Goal: Task Accomplishment & Management: Complete application form

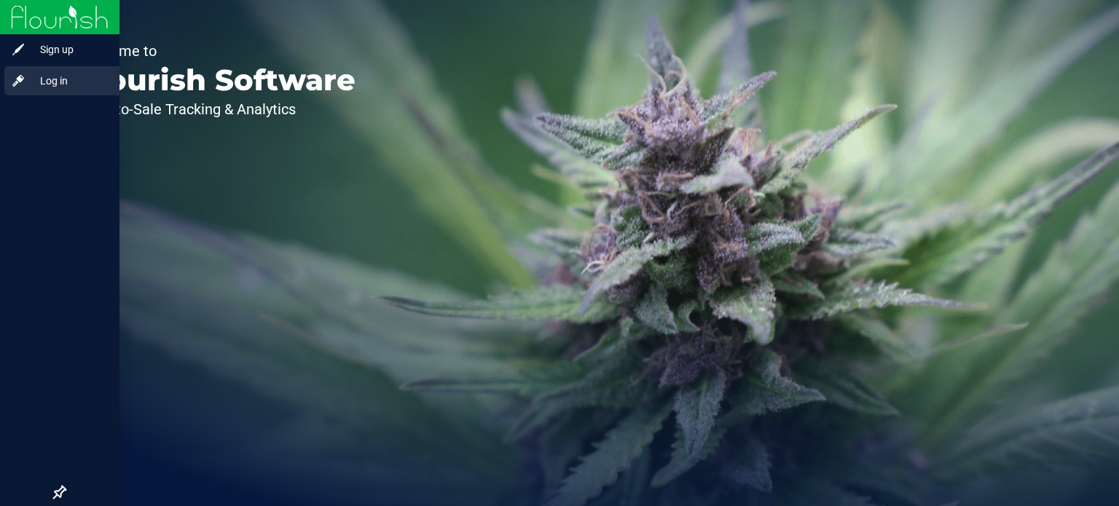
click at [17, 79] on icon at bounding box center [18, 81] width 12 height 12
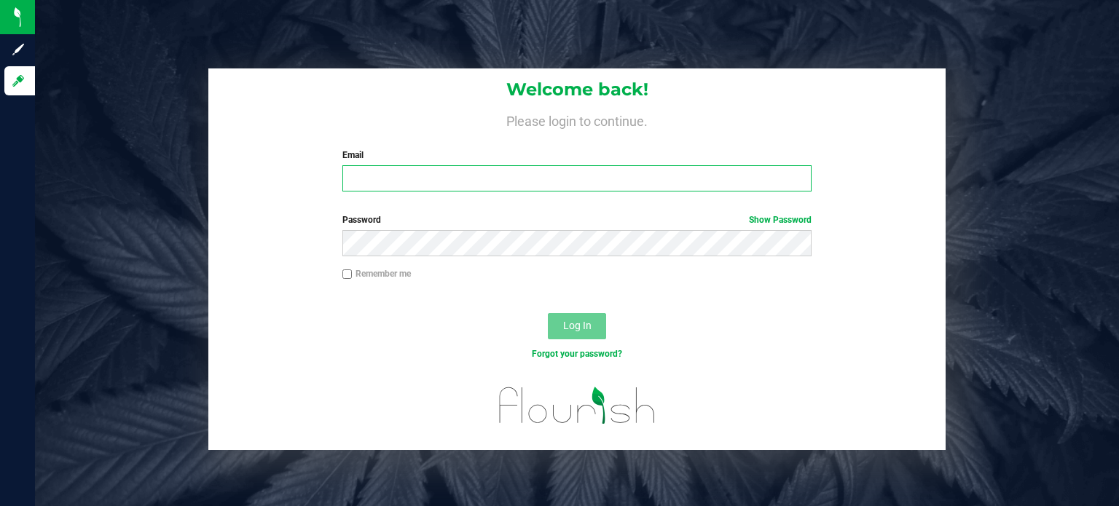
type input "[EMAIL_ADDRESS][DOMAIN_NAME]"
click at [574, 327] on span "Log In" at bounding box center [577, 326] width 28 height 12
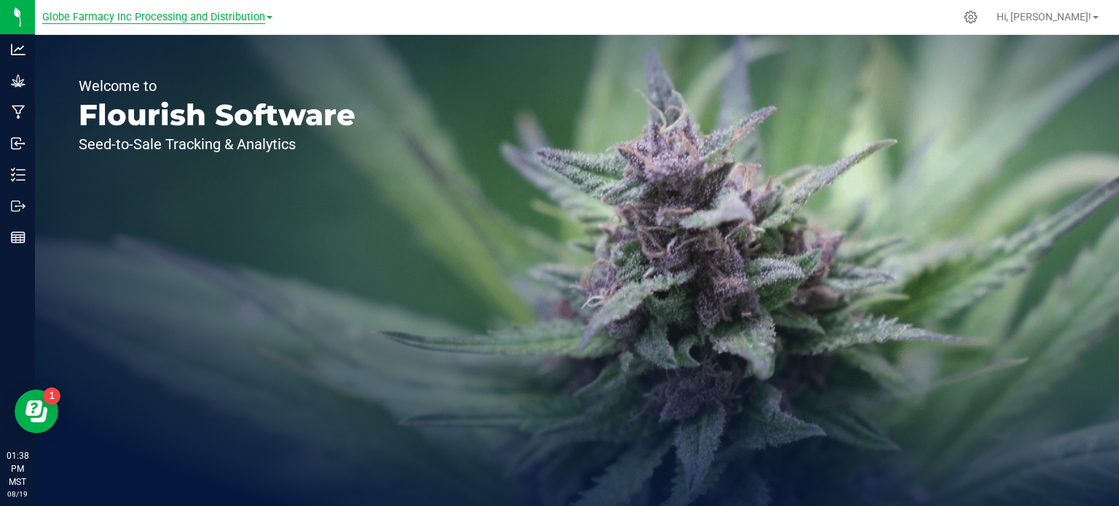
click at [173, 15] on span "Globe Farmacy Inc Processing and Distribution" at bounding box center [153, 17] width 223 height 13
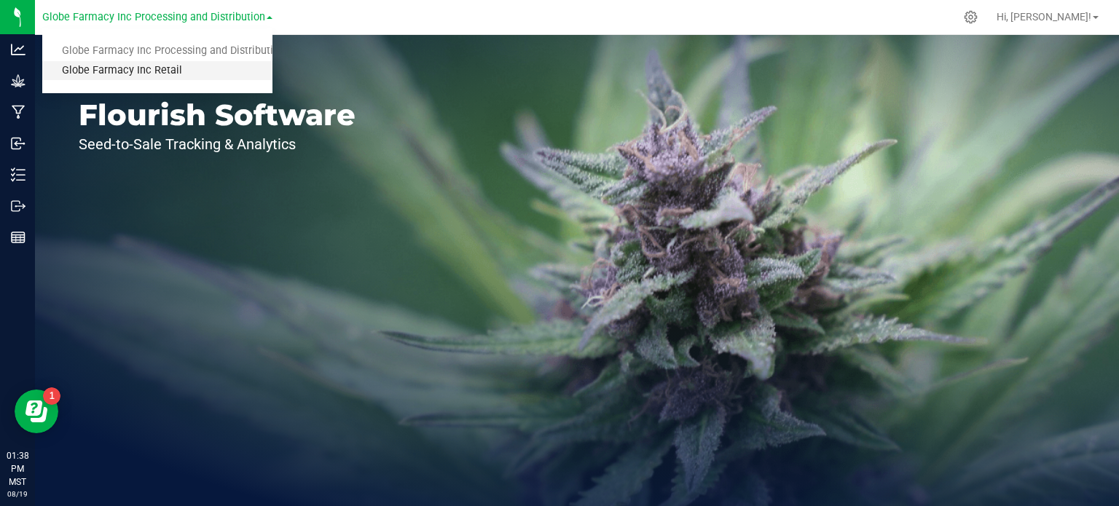
click at [157, 61] on link "Globe Farmacy Inc Retail" at bounding box center [157, 71] width 230 height 20
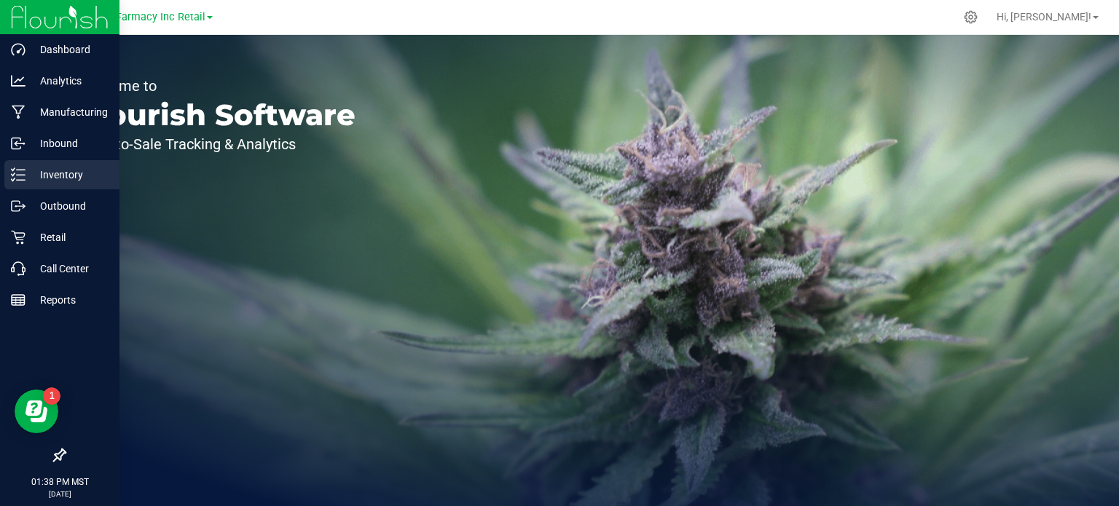
click at [26, 174] on p "Inventory" at bounding box center [69, 174] width 87 height 17
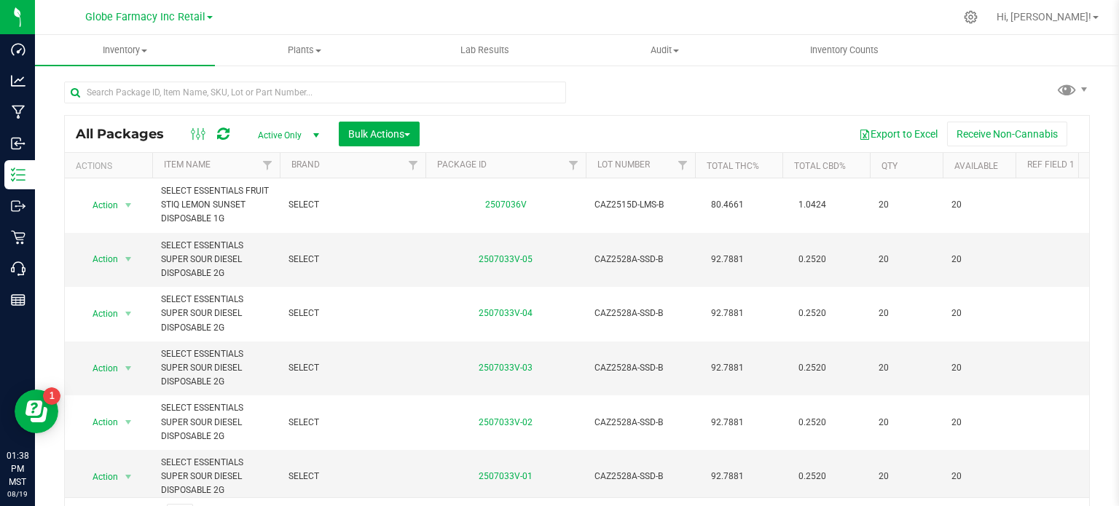
click at [184, 175] on th "Item Name" at bounding box center [216, 166] width 128 height 26
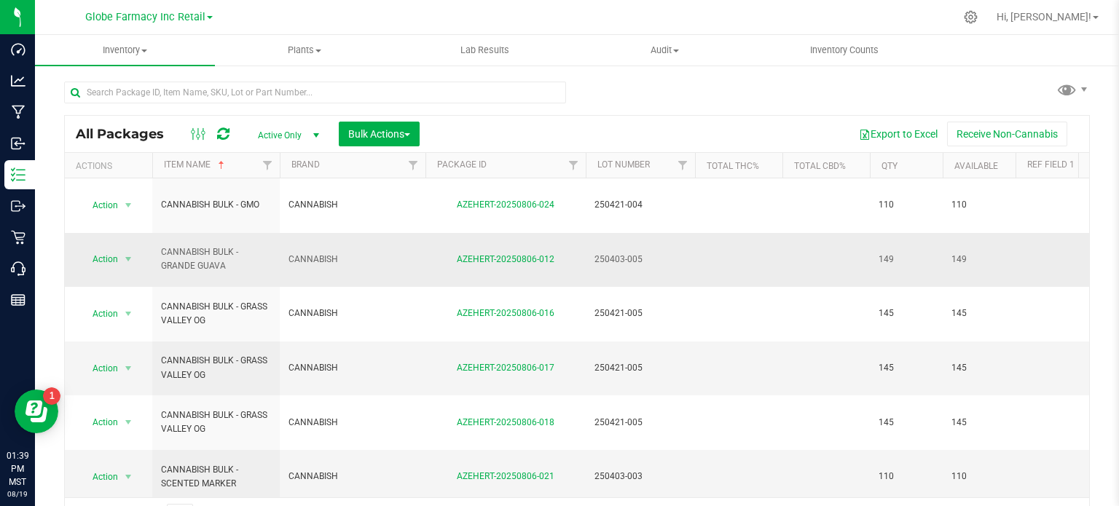
click at [321, 253] on span "CANNABISH" at bounding box center [353, 260] width 128 height 14
copy tr "CANNABISH"
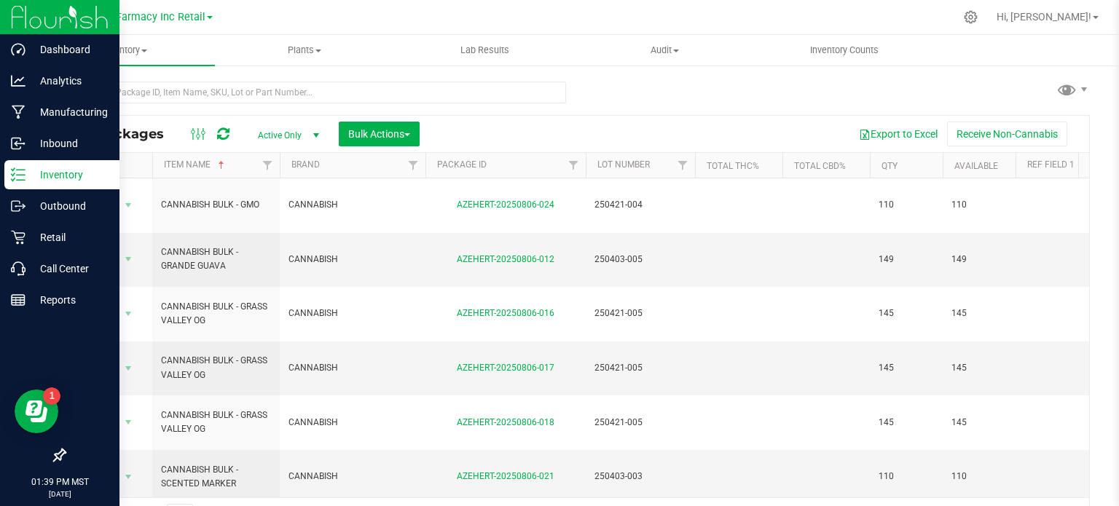
click at [17, 177] on icon at bounding box center [18, 175] width 15 height 15
click at [17, 136] on div "Inbound" at bounding box center [61, 143] width 115 height 29
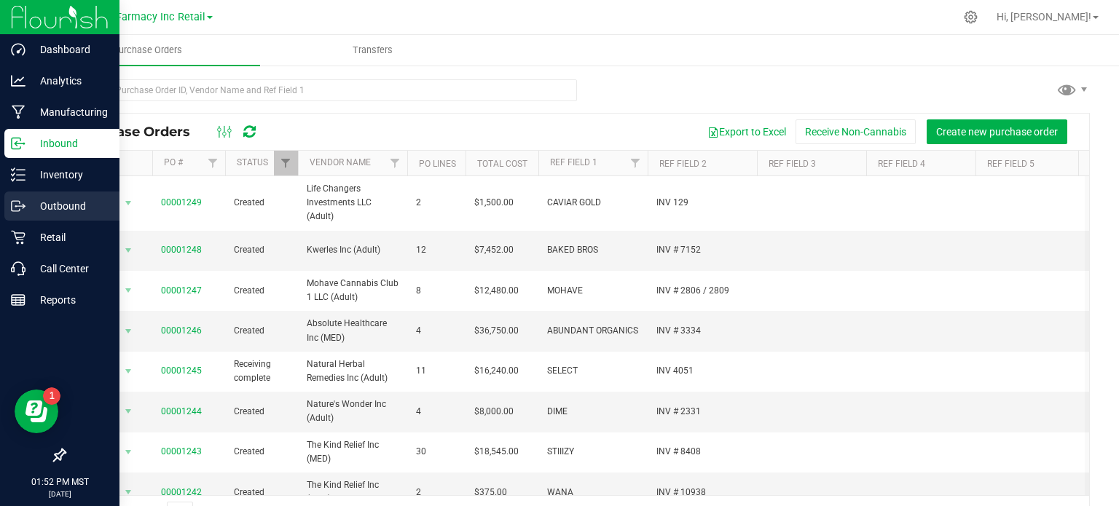
click at [31, 200] on p "Outbound" at bounding box center [69, 205] width 87 height 17
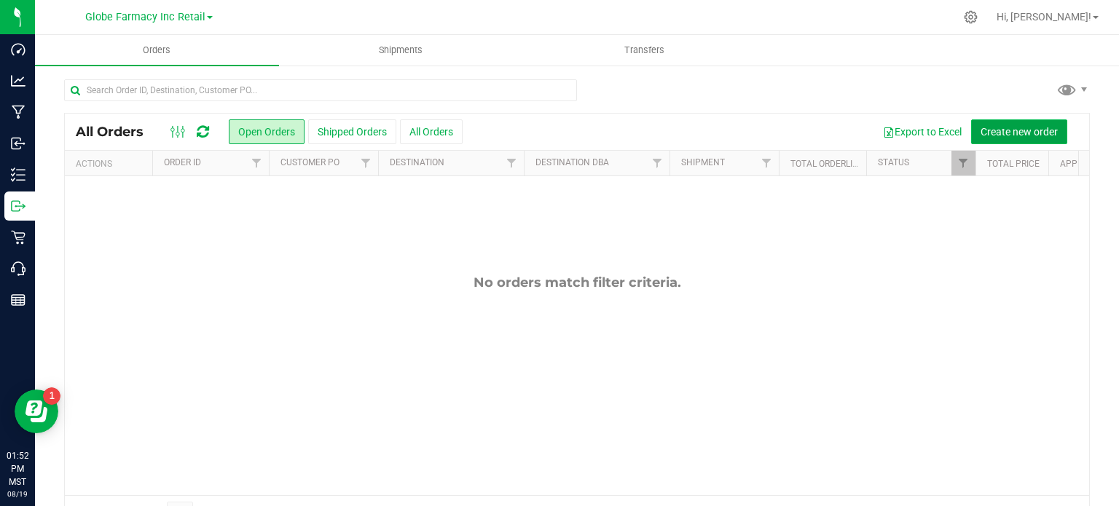
click at [995, 127] on span "Create new order" at bounding box center [1019, 132] width 77 height 12
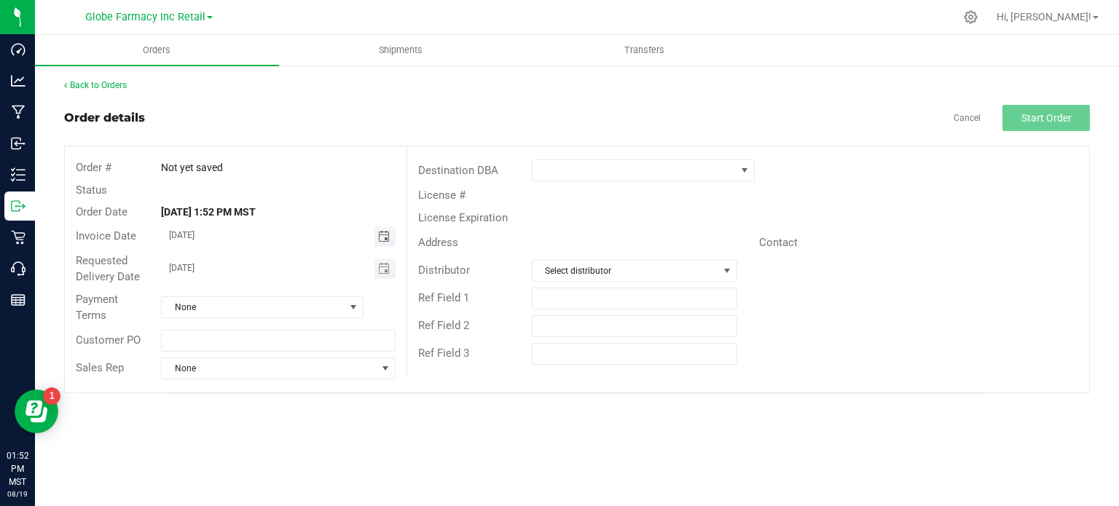
click at [387, 240] on span "Toggle calendar" at bounding box center [384, 237] width 12 height 12
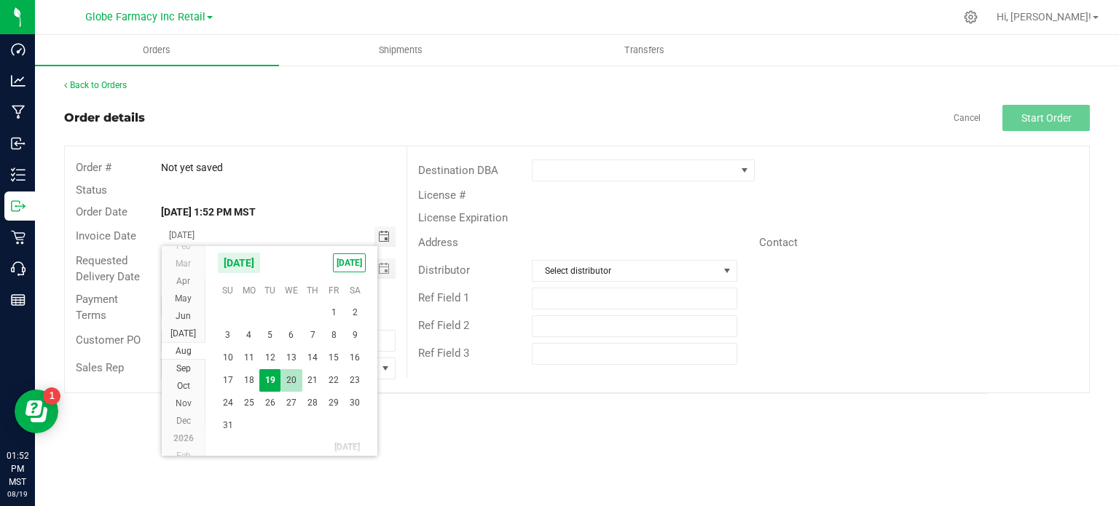
click at [289, 372] on span "20" at bounding box center [291, 380] width 21 height 23
type input "[DATE]"
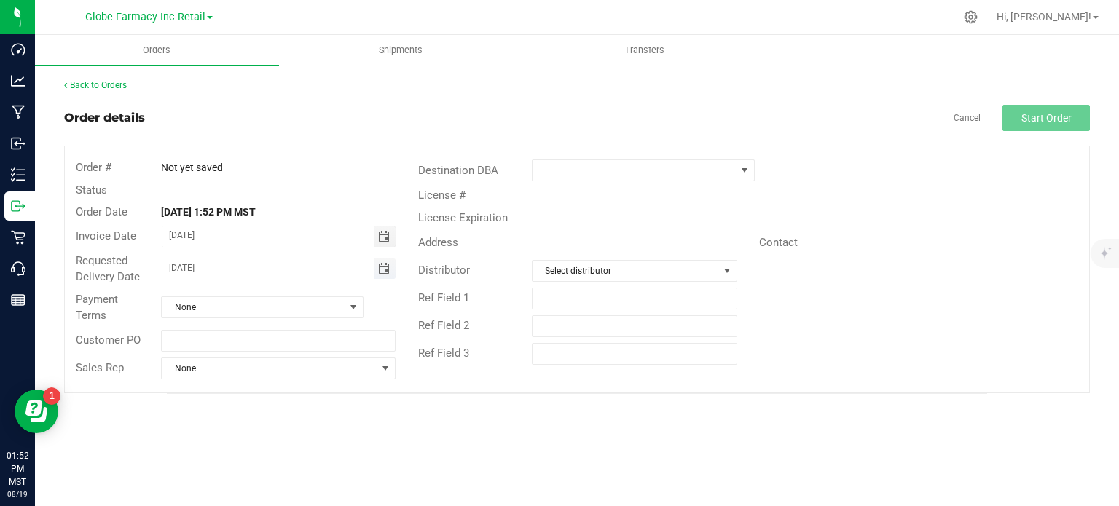
click at [384, 263] on span "Toggle calendar" at bounding box center [384, 269] width 12 height 12
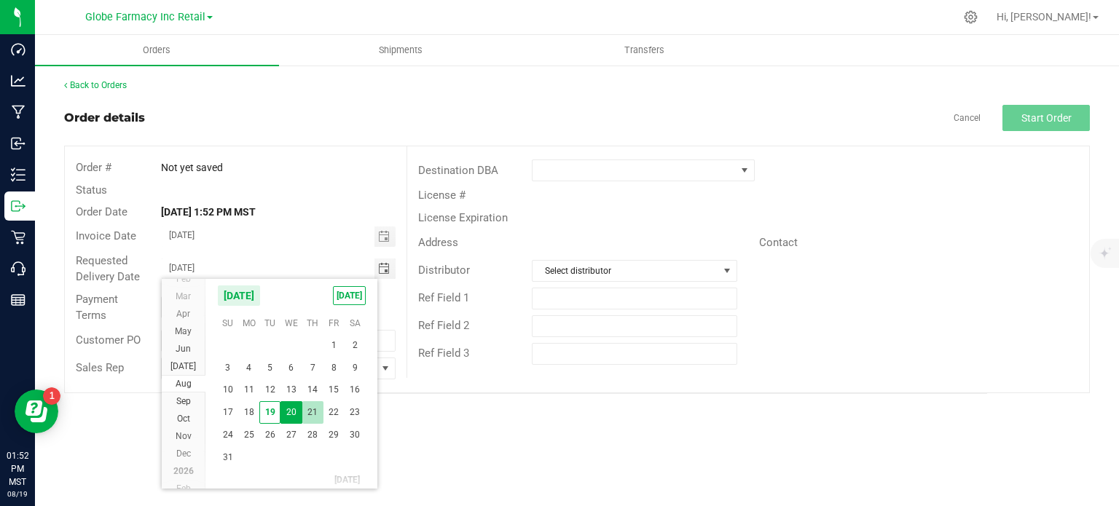
click at [315, 405] on span "21" at bounding box center [312, 412] width 21 height 23
type input "[DATE]"
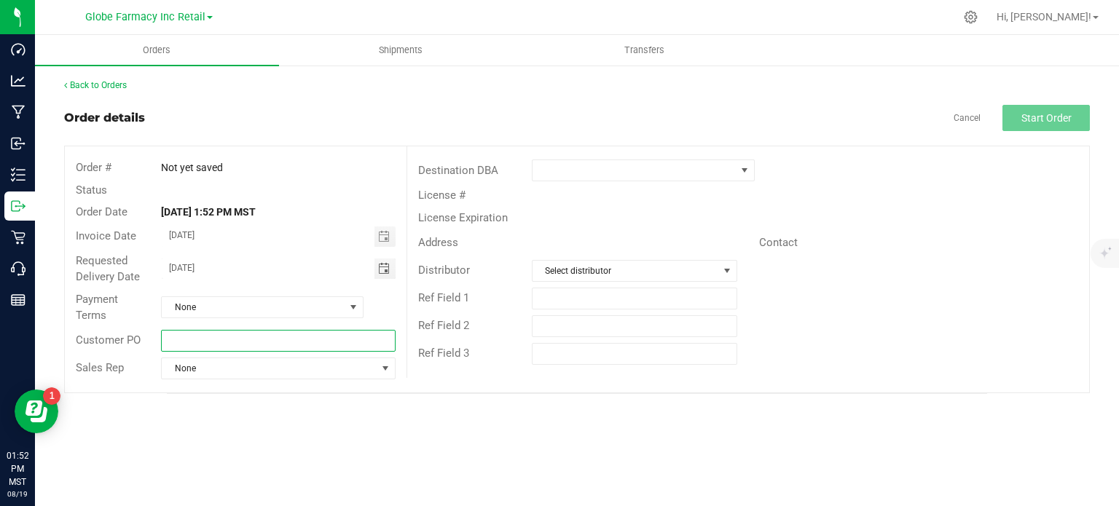
click at [266, 334] on input "text" at bounding box center [278, 341] width 234 height 22
type input "n"
click at [266, 334] on input "NORTH CONCENTRATES # [DATE]" at bounding box center [278, 341] width 234 height 22
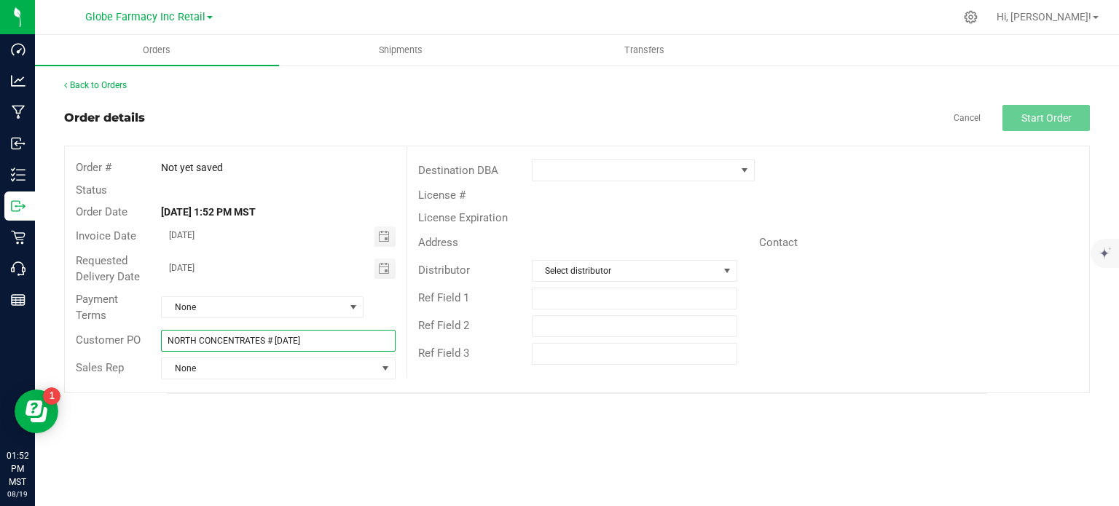
click at [266, 334] on input "NORTH CONCENTRATES # [DATE]" at bounding box center [278, 341] width 234 height 22
type input "NORTH CONCENTRATES # [DATE]"
click at [627, 172] on span at bounding box center [634, 170] width 203 height 20
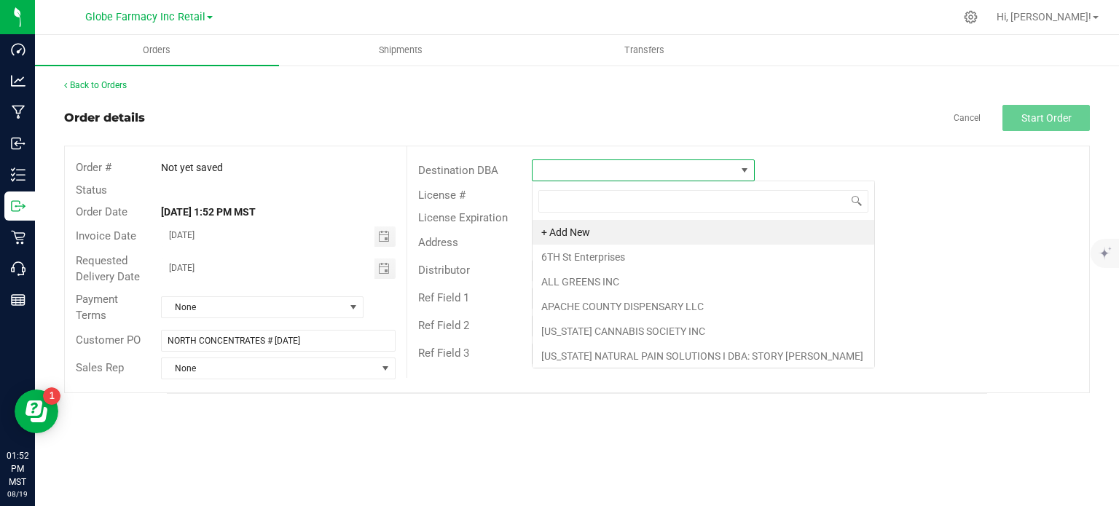
scroll to position [21, 223]
type input "GLOB"
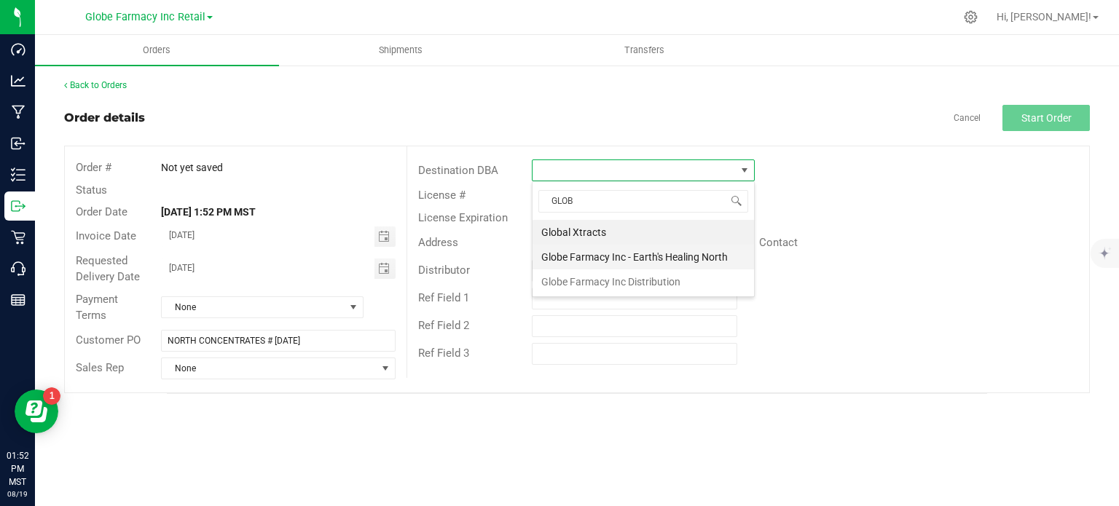
click at [579, 253] on li "Globe Farmacy Inc - Earth's Healing North" at bounding box center [643, 257] width 221 height 25
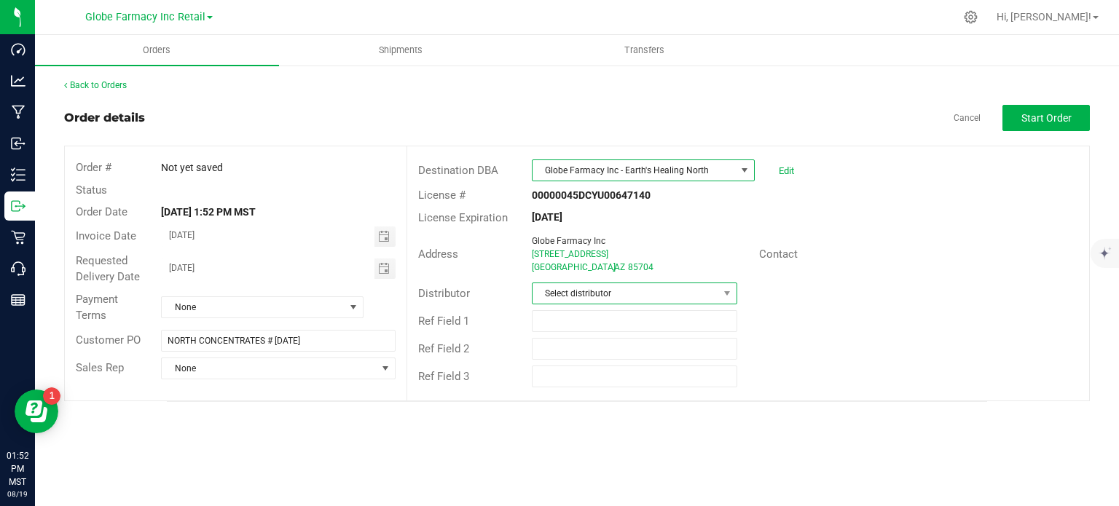
click at [560, 294] on span "Select distributor" at bounding box center [626, 293] width 186 height 20
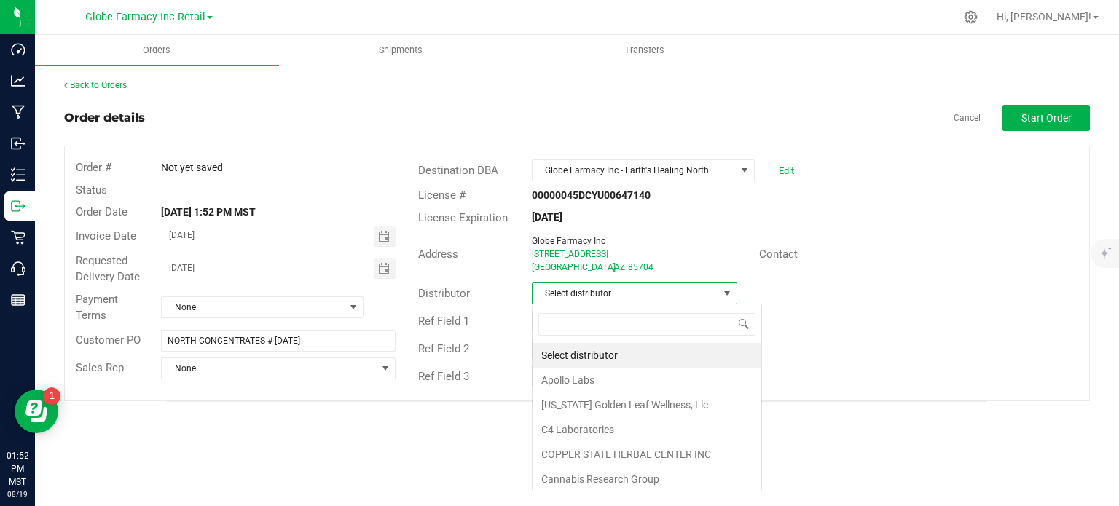
scroll to position [21, 205]
type input "GLOB"
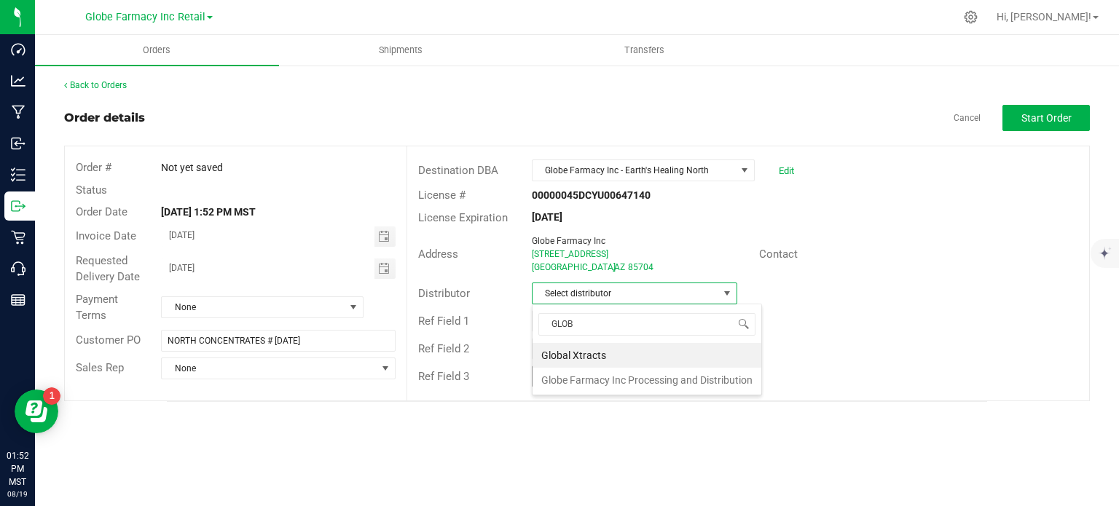
click at [568, 376] on li "Globe Farmacy Inc Processing and Distribution" at bounding box center [647, 380] width 229 height 25
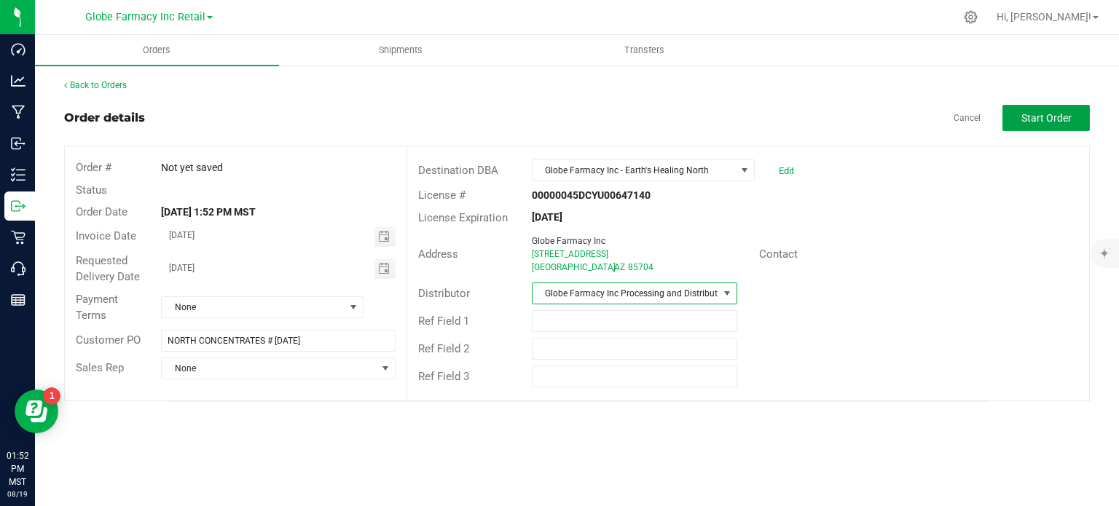
click at [1031, 122] on span "Start Order" at bounding box center [1047, 118] width 50 height 12
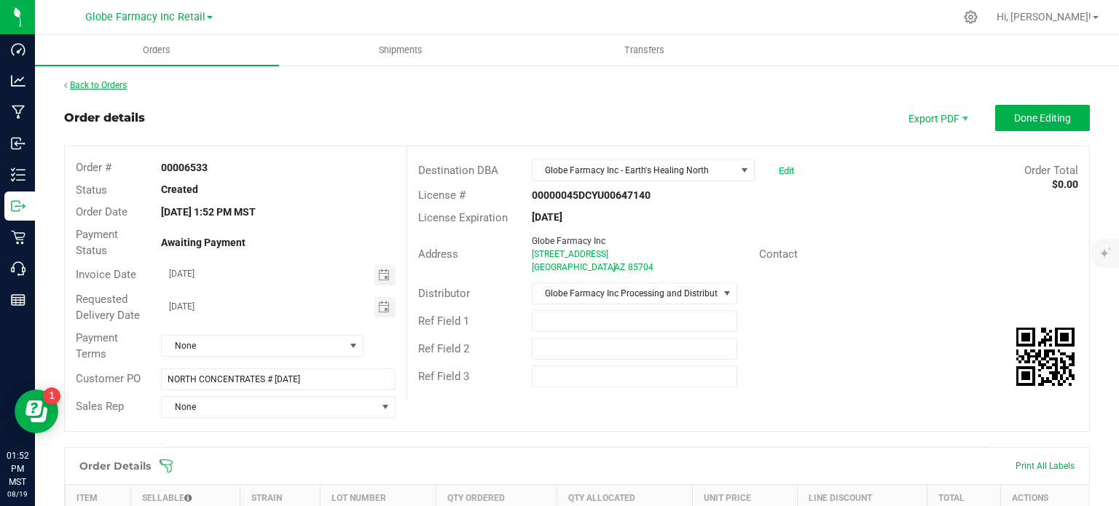
click at [108, 85] on link "Back to Orders" at bounding box center [95, 85] width 63 height 10
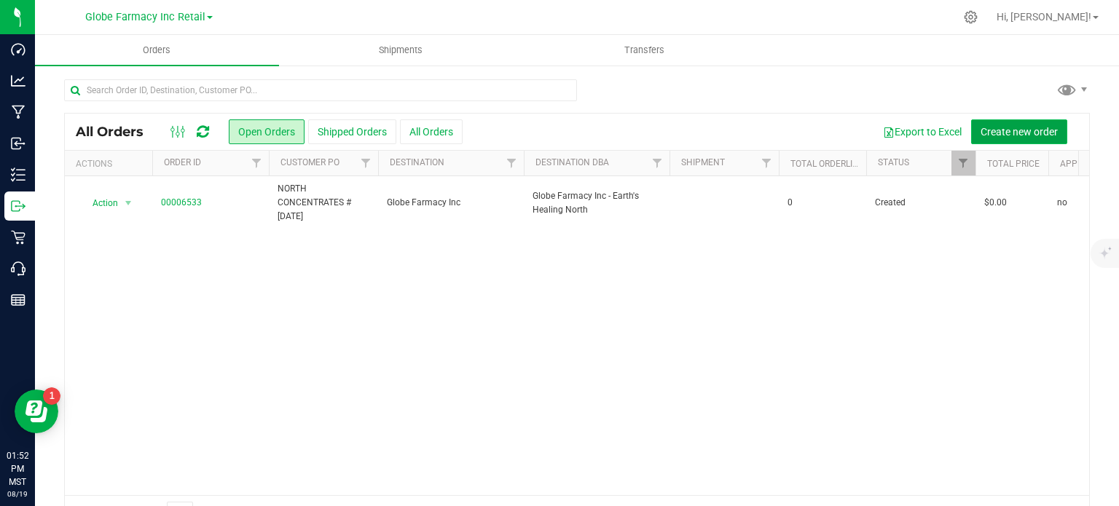
click at [1029, 128] on span "Create new order" at bounding box center [1019, 132] width 77 height 12
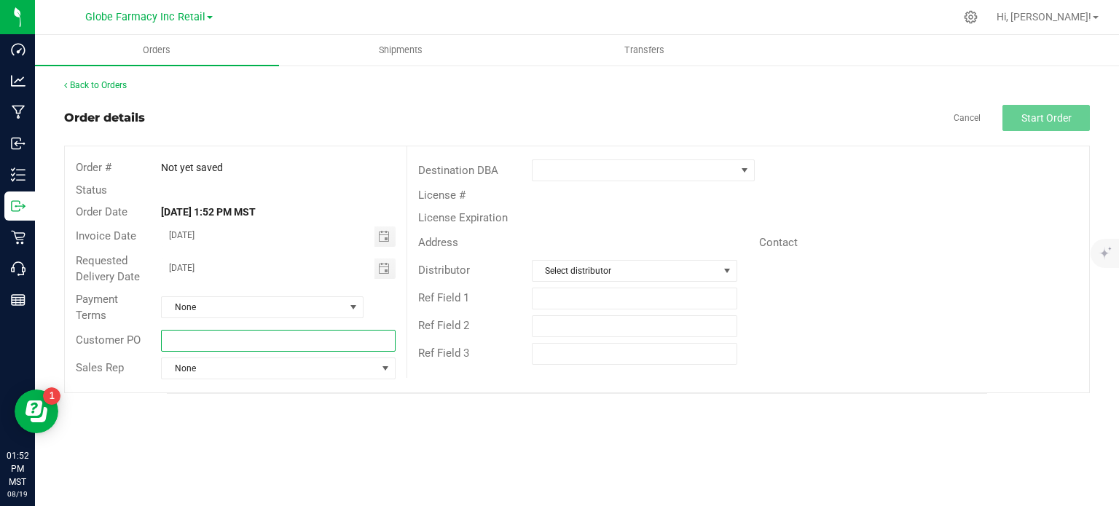
click at [215, 339] on input "text" at bounding box center [278, 341] width 234 height 22
paste input "NORTH CONCENTRATES # [DATE]"
drag, startPoint x: 195, startPoint y: 336, endPoint x: 77, endPoint y: 321, distance: 119.7
click at [93, 324] on div "Order # Not yet saved Status Order Date [DATE] 1:52 PM MST Invoice Date [DATE] …" at bounding box center [236, 269] width 342 height 246
click at [383, 241] on span "Toggle calendar" at bounding box center [384, 237] width 12 height 12
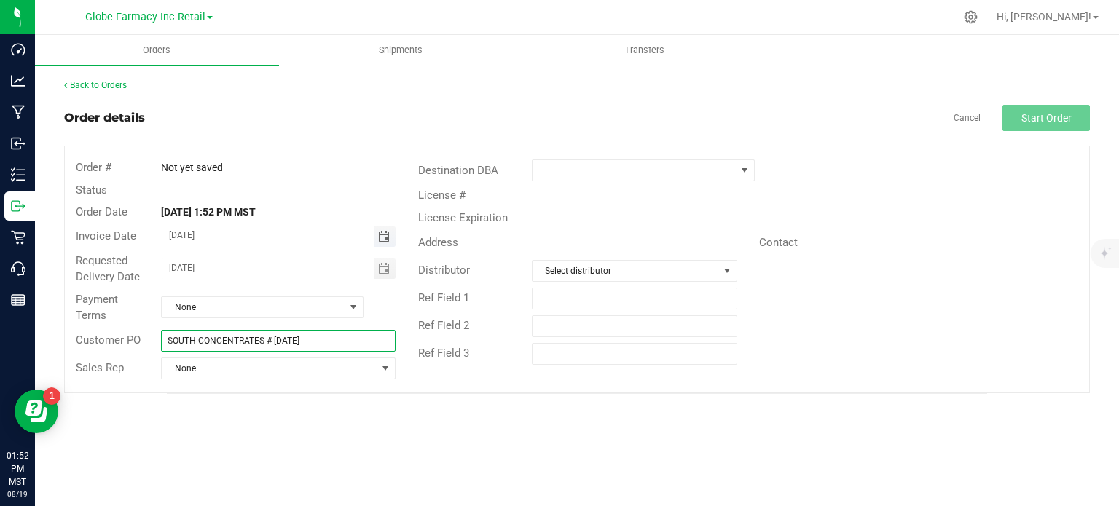
type input "SOUTH CONCENTRATES # [DATE]"
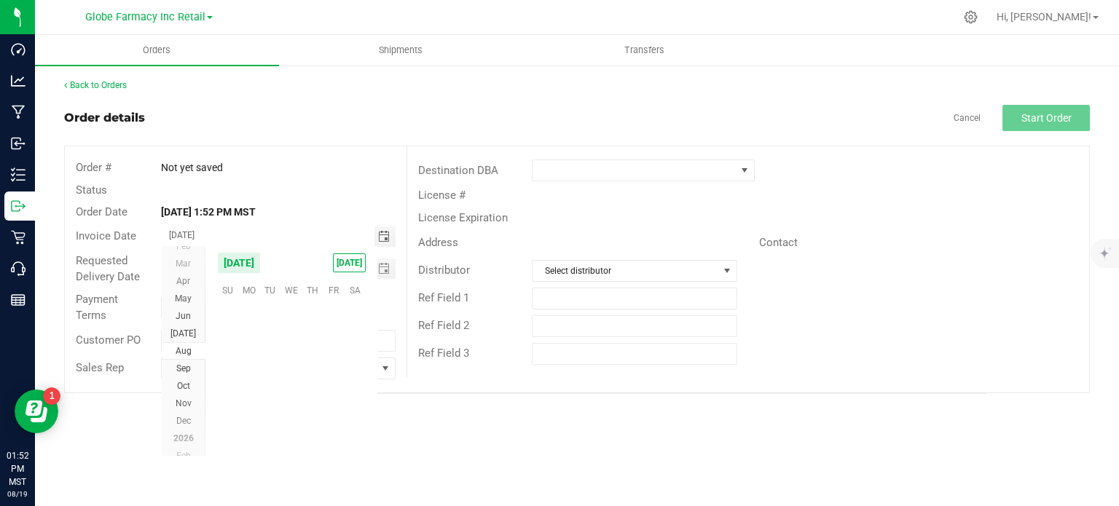
scroll to position [236185, 0]
click at [297, 380] on span "20" at bounding box center [291, 380] width 21 height 23
type input "[DATE]"
click at [383, 264] on span "Toggle calendar" at bounding box center [384, 269] width 12 height 12
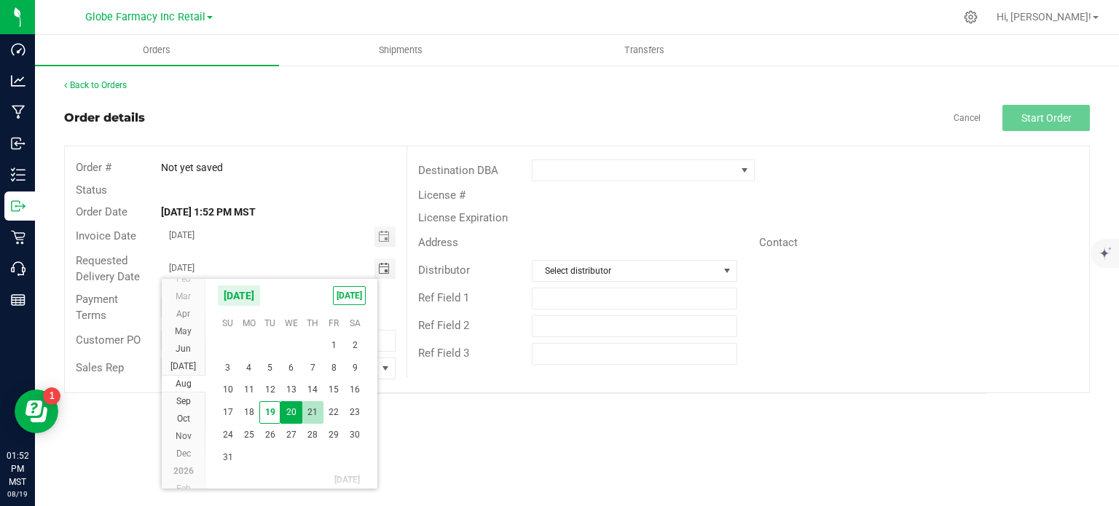
click at [312, 410] on span "21" at bounding box center [312, 412] width 21 height 23
type input "[DATE]"
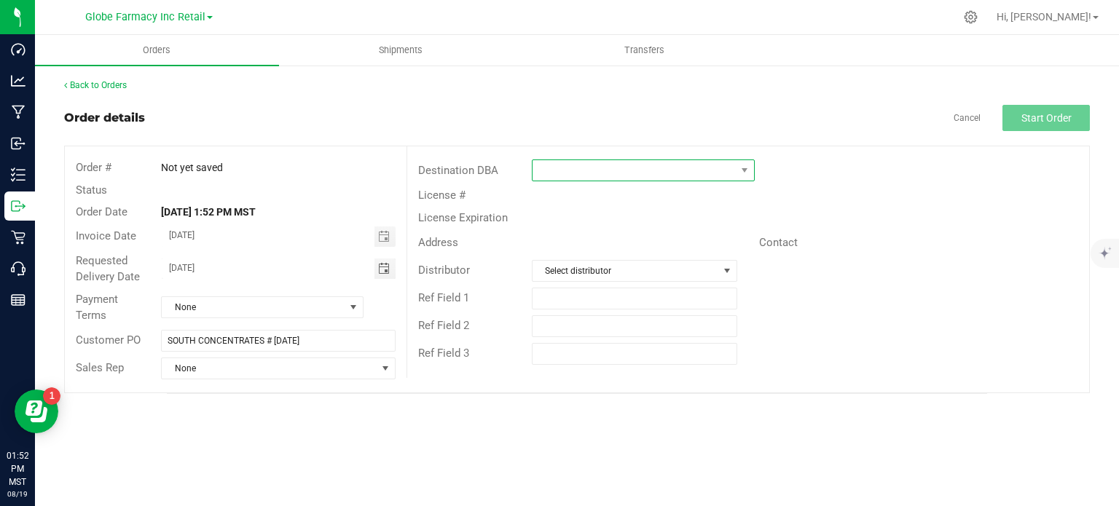
click at [590, 172] on span at bounding box center [634, 170] width 203 height 20
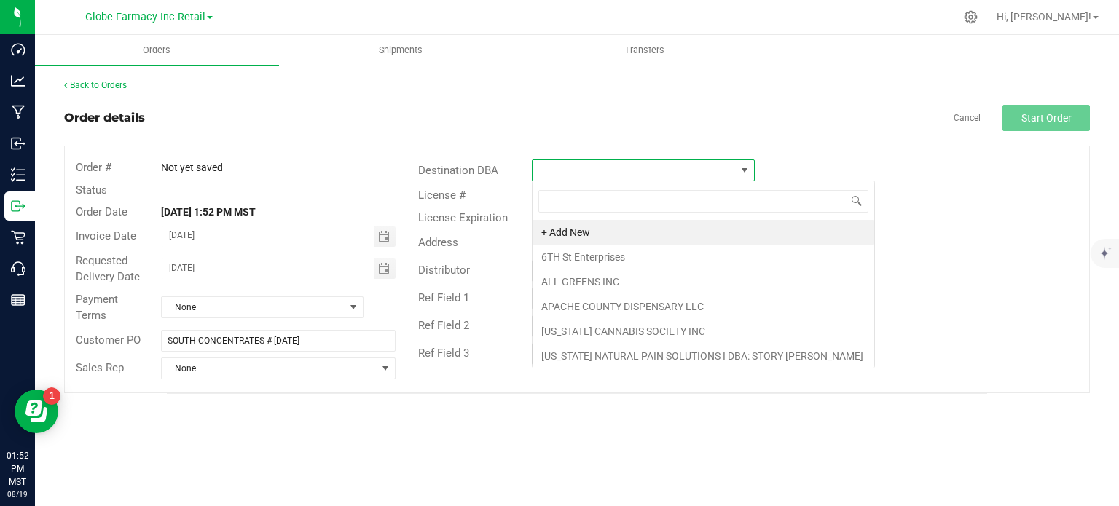
scroll to position [21, 223]
type input "EAR"
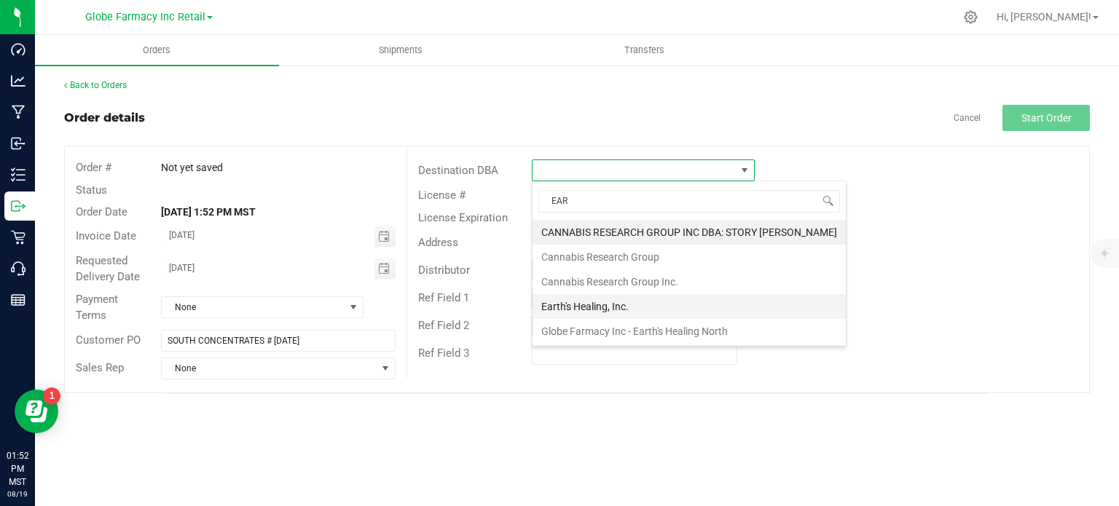
click at [566, 307] on li "Earth's Healing, Inc." at bounding box center [689, 306] width 313 height 25
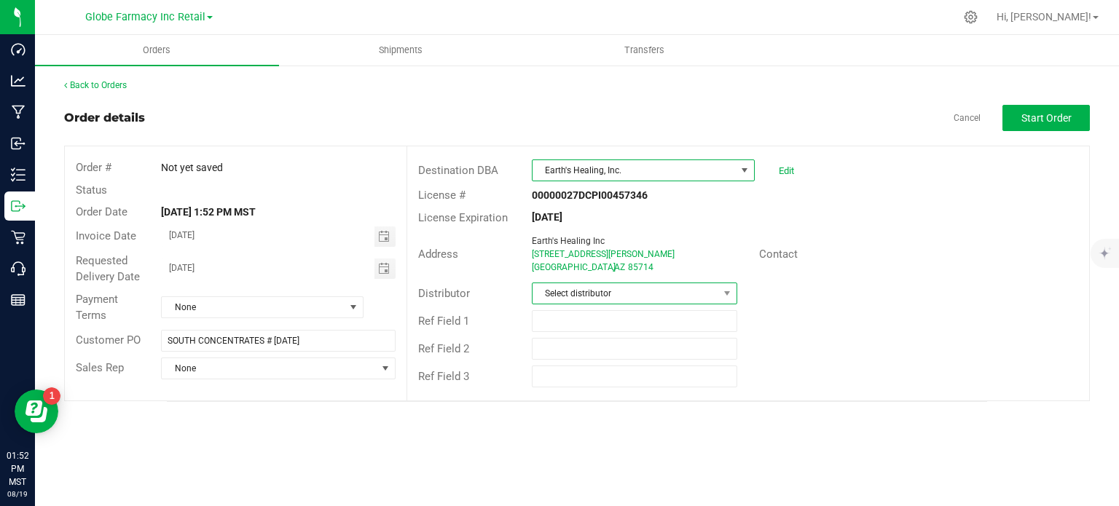
click at [567, 294] on span "Select distributor" at bounding box center [626, 293] width 186 height 20
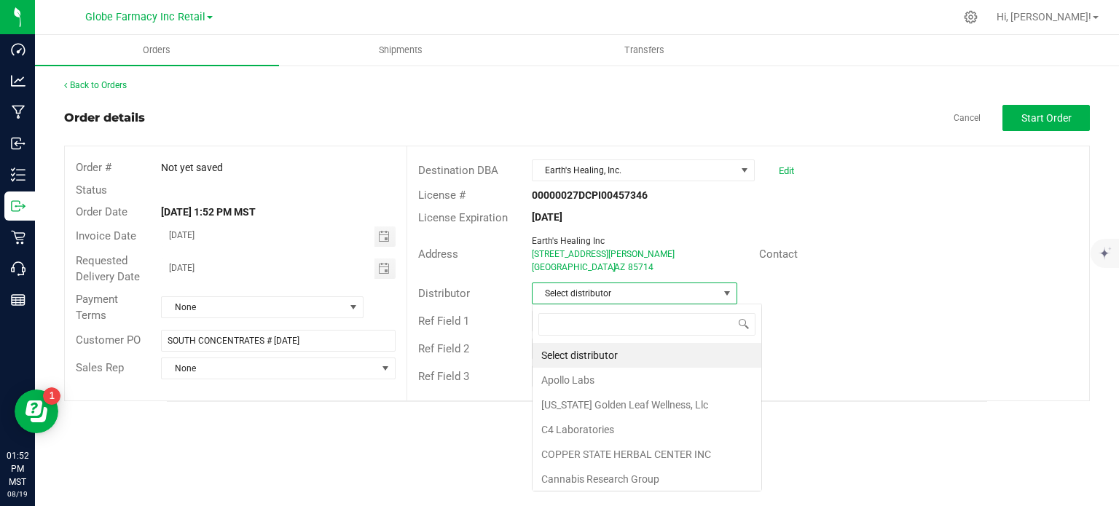
scroll to position [21, 205]
type input "GLOB"
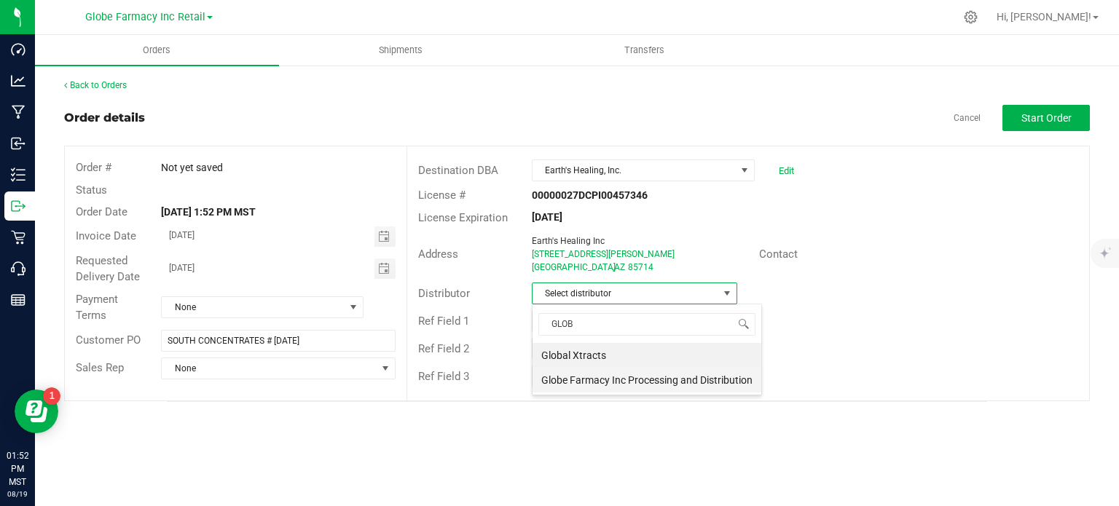
click at [577, 380] on li "Globe Farmacy Inc Processing and Distribution" at bounding box center [647, 380] width 229 height 25
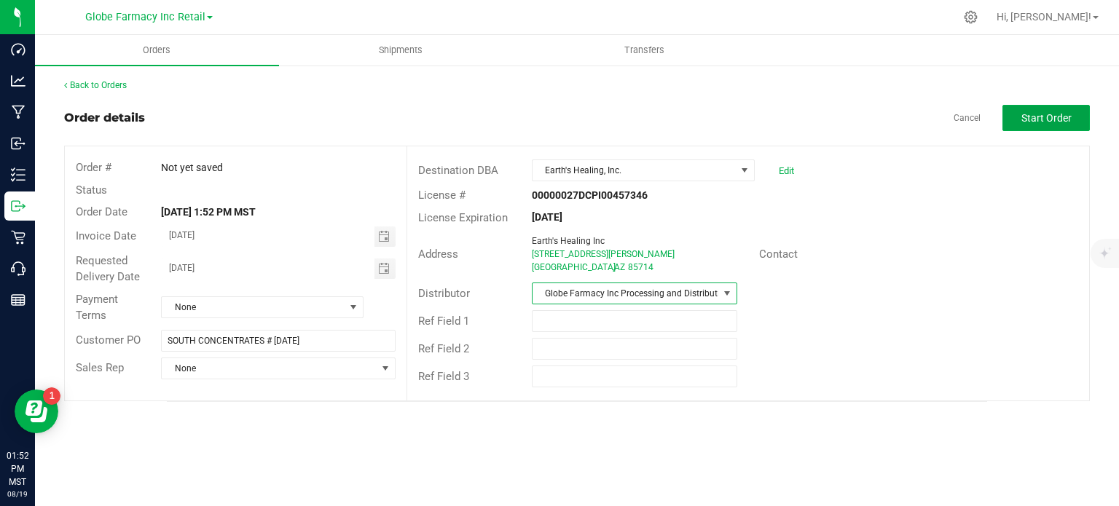
click at [1035, 107] on button "Start Order" at bounding box center [1046, 118] width 87 height 26
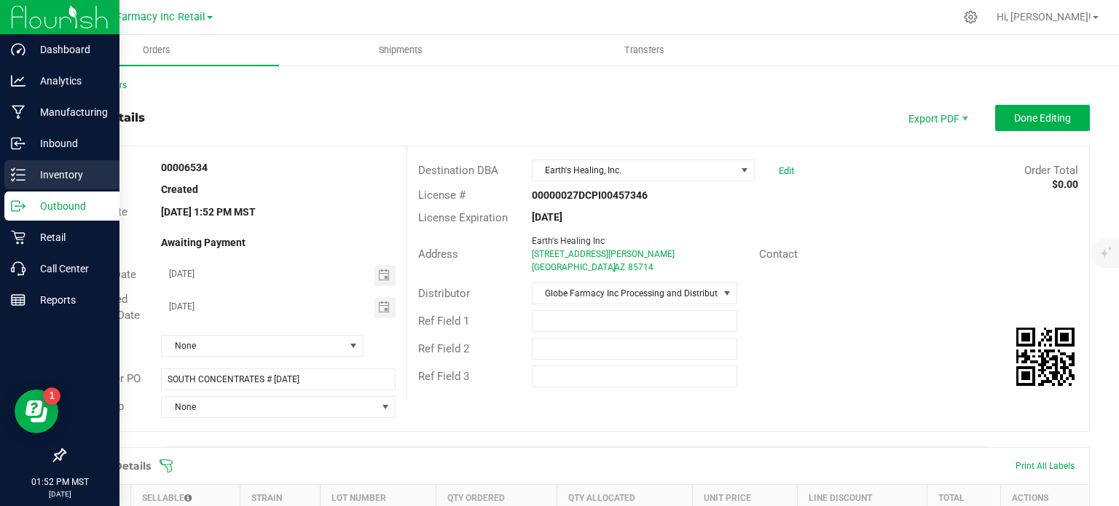
click at [23, 166] on div "Inventory" at bounding box center [61, 174] width 115 height 29
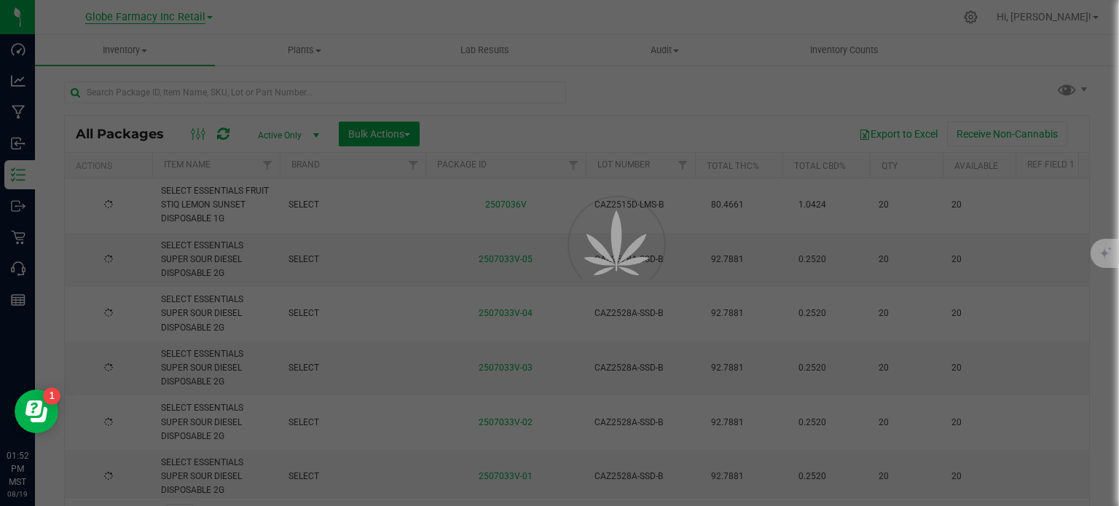
click at [179, 88] on div at bounding box center [559, 253] width 1119 height 506
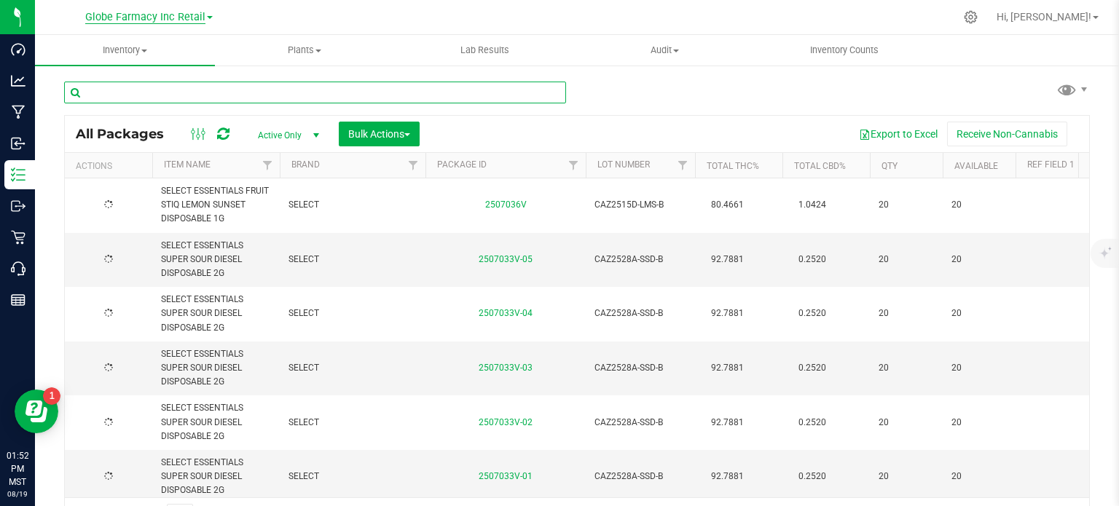
click at [179, 88] on input "text" at bounding box center [315, 93] width 502 height 22
type input "SELECT"
